Goal: Register for event/course

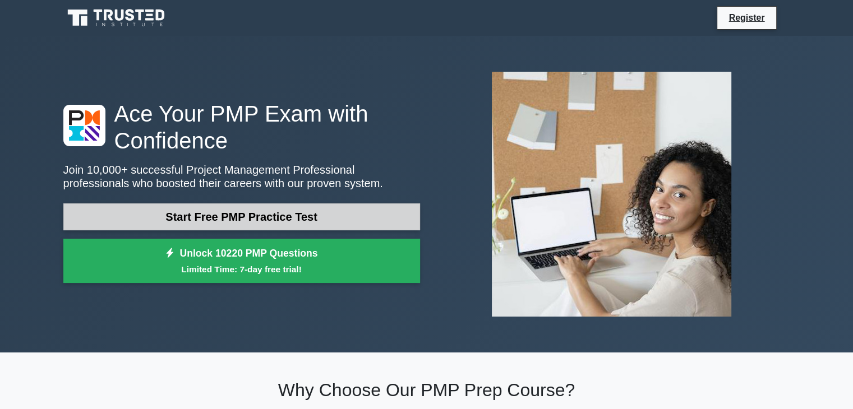
click at [216, 216] on link "Start Free PMP Practice Test" at bounding box center [241, 217] width 357 height 27
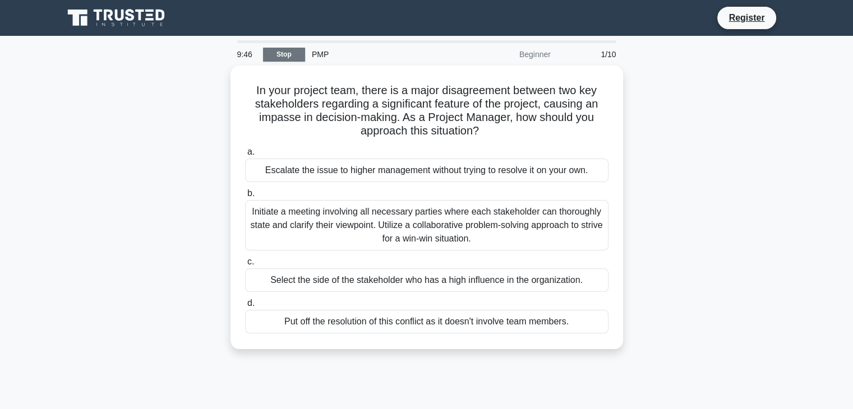
click at [296, 51] on link "Stop" at bounding box center [284, 55] width 42 height 14
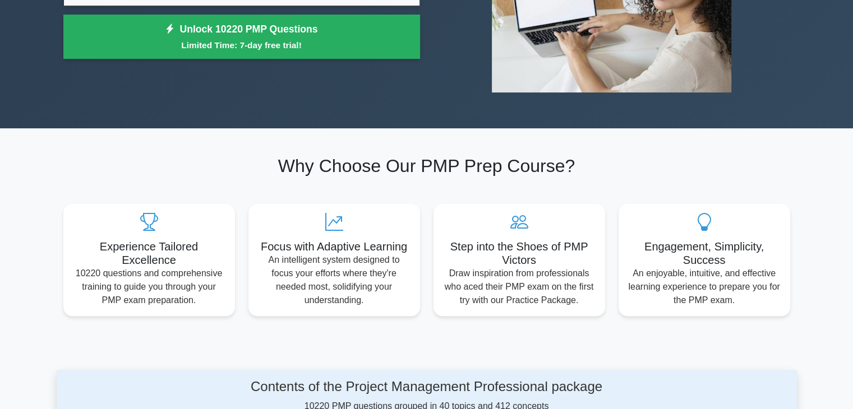
scroll to position [393, 0]
